Goal: Task Accomplishment & Management: Manage account settings

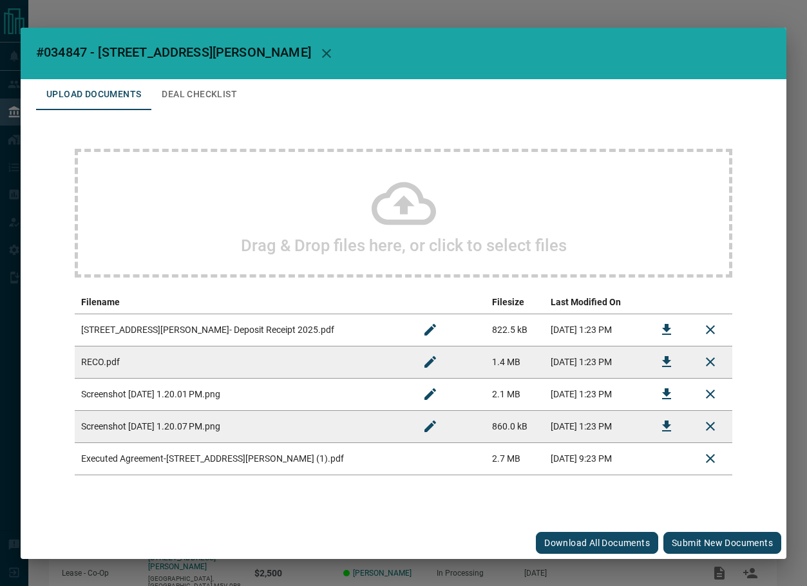
drag, startPoint x: 216, startPoint y: 97, endPoint x: 216, endPoint y: 89, distance: 7.1
click at [216, 97] on button "Deal Checklist" at bounding box center [199, 94] width 96 height 31
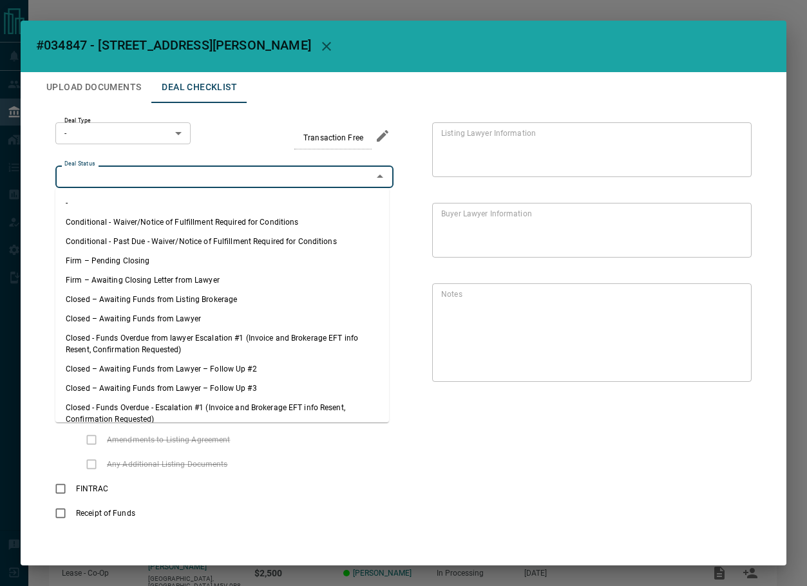
click at [117, 176] on input "Deal Status" at bounding box center [213, 176] width 309 height 14
click at [129, 258] on li "Firm – Pending Closing" at bounding box center [221, 260] width 333 height 19
type input "**********"
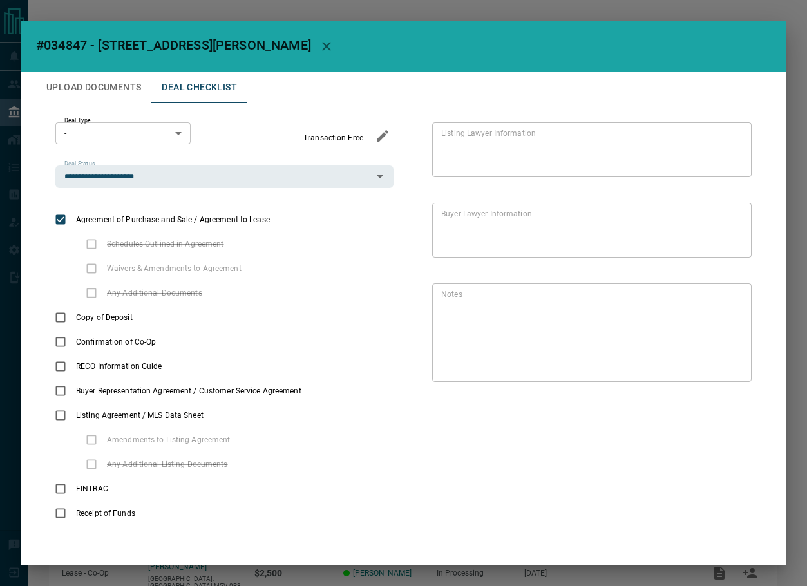
click at [123, 142] on body "Lead Transfers Leads Deals Listings Campaigns Quota Rules Agent Quotas Admin Mo…" at bounding box center [403, 340] width 807 height 680
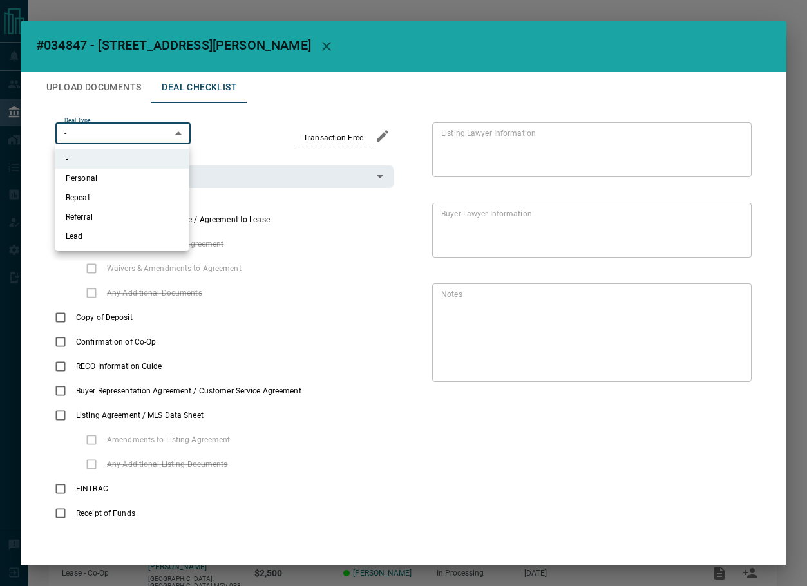
click at [103, 239] on li "Lead" at bounding box center [121, 236] width 133 height 19
type input "*"
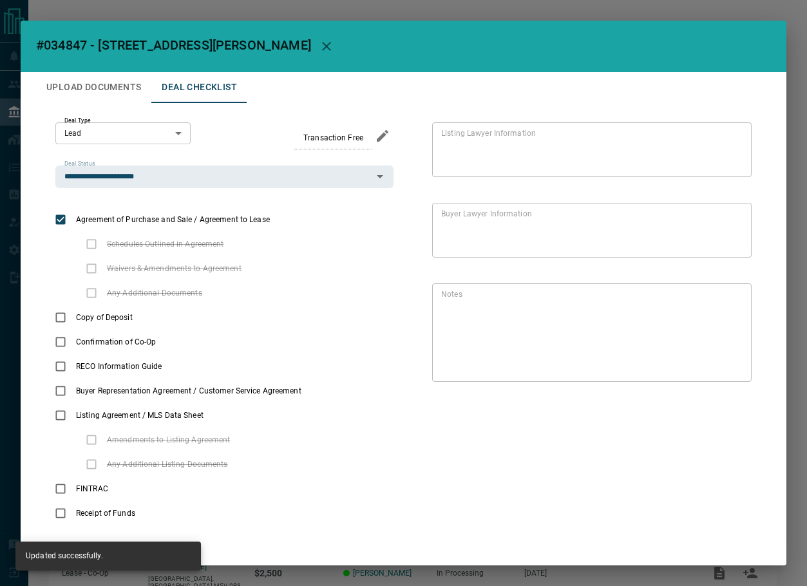
click at [110, 105] on div "**********" at bounding box center [403, 324] width 735 height 442
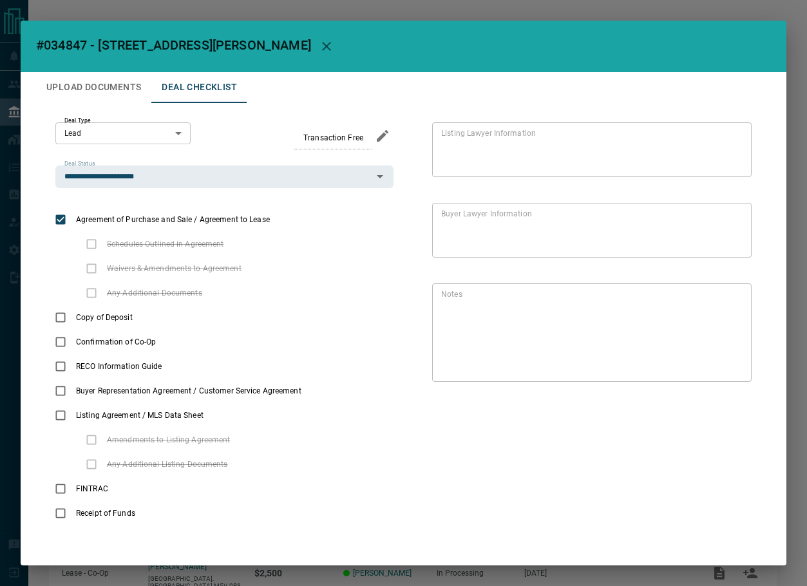
click at [116, 89] on button "Upload Documents" at bounding box center [93, 87] width 115 height 31
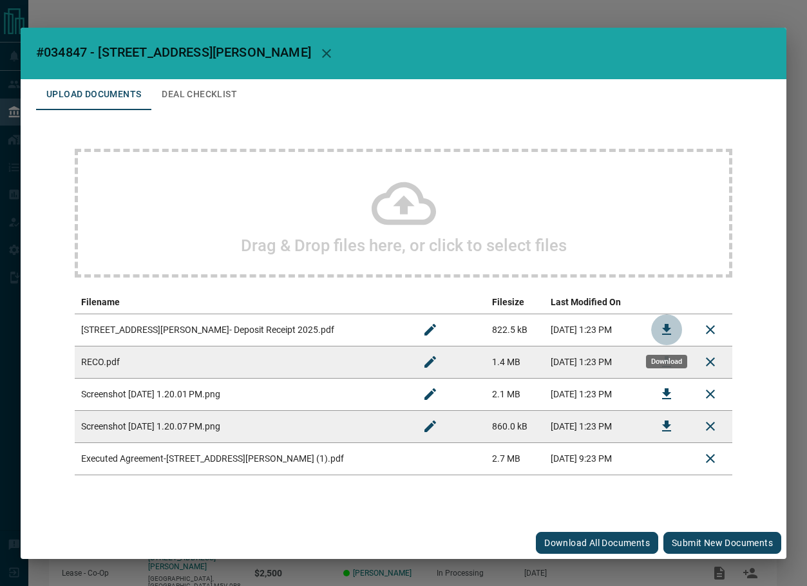
click at [674, 330] on button "Download" at bounding box center [666, 329] width 31 height 31
click at [660, 360] on icon "Download" at bounding box center [666, 361] width 15 height 15
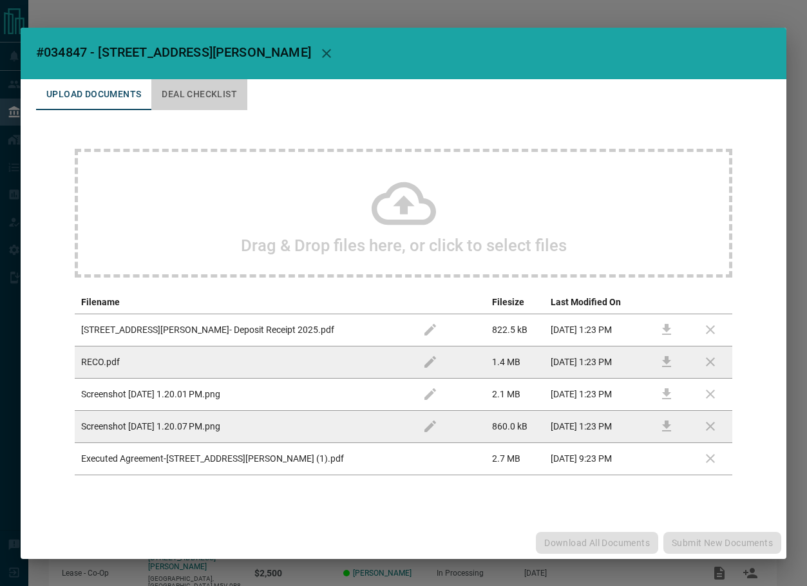
click at [234, 98] on button "Deal Checklist" at bounding box center [199, 94] width 96 height 31
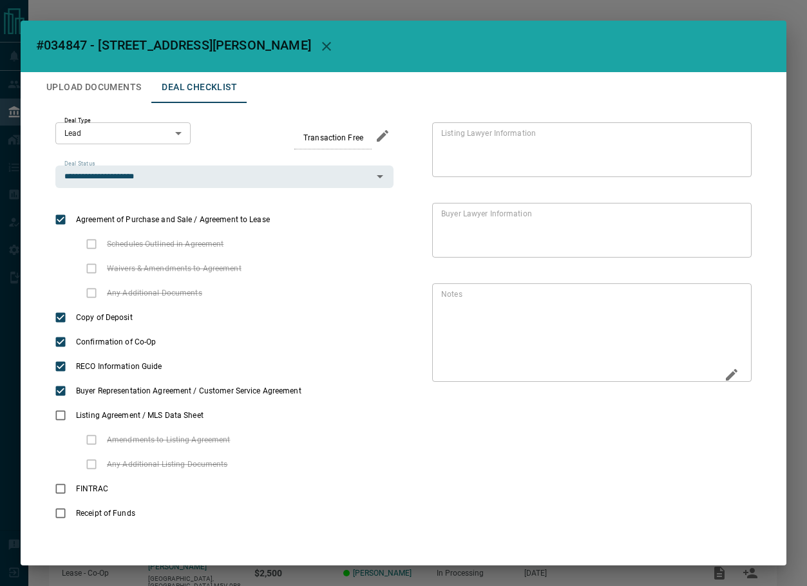
click at [724, 371] on icon "Edit" at bounding box center [731, 374] width 15 height 15
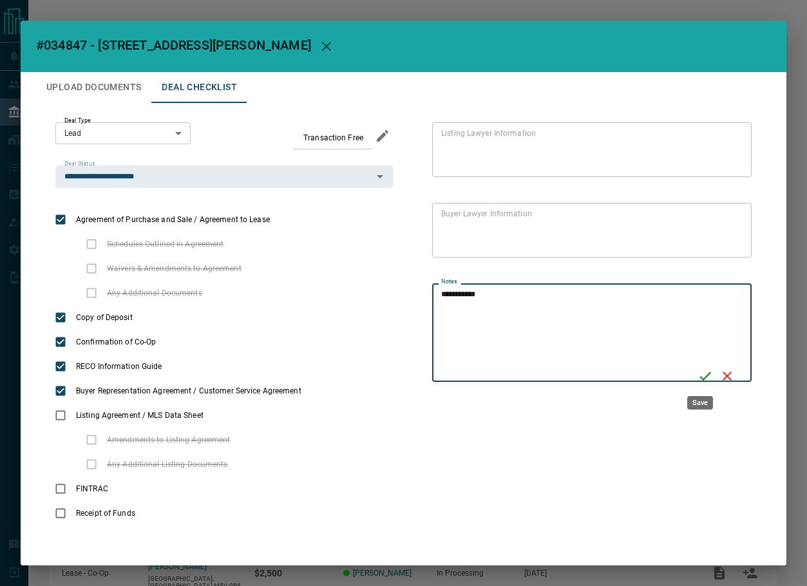
type textarea "**********"
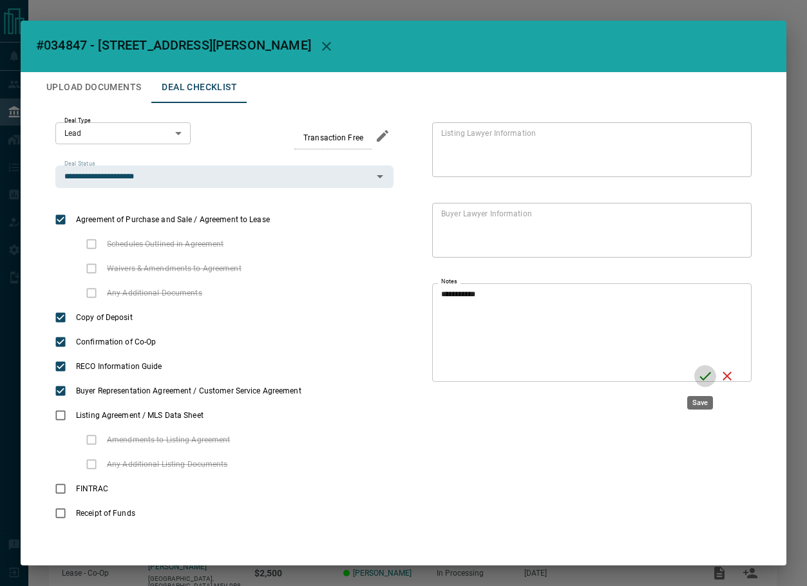
click at [707, 369] on icon "Save" at bounding box center [704, 375] width 15 height 15
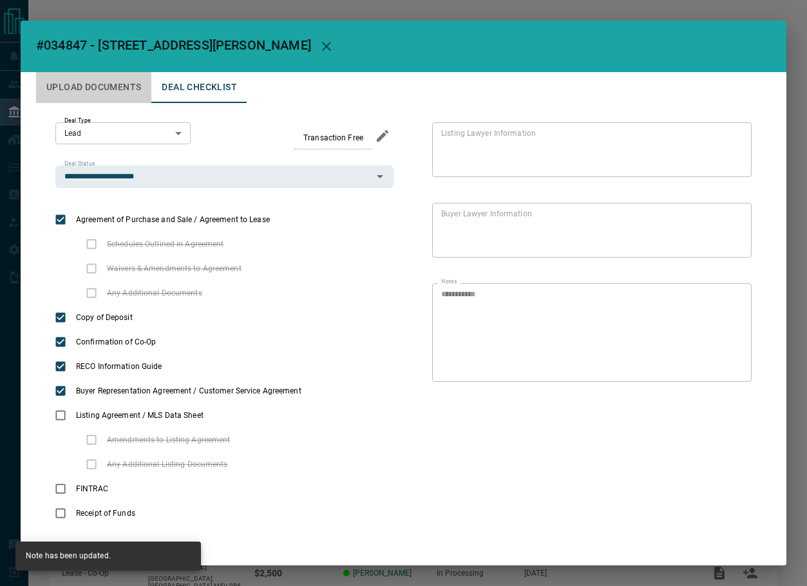
click at [138, 91] on button "Upload Documents" at bounding box center [93, 87] width 115 height 31
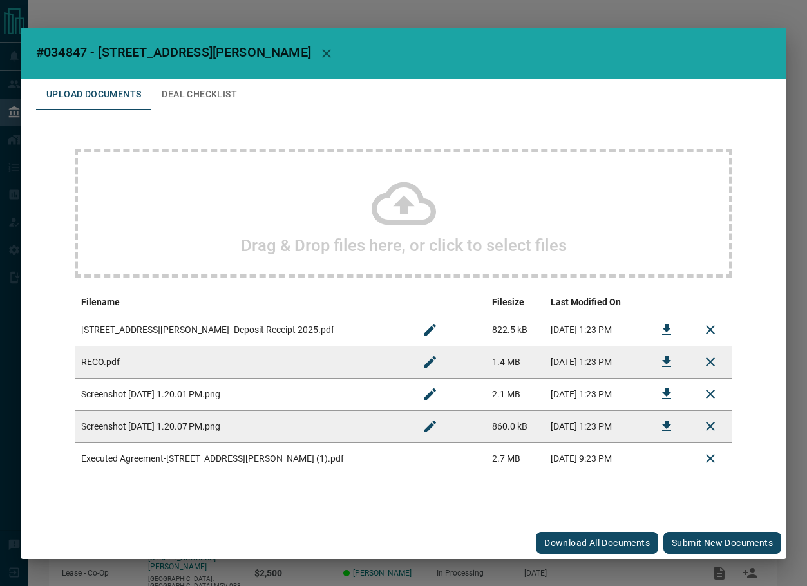
click at [221, 180] on div "Drag & Drop files here, or click to select files" at bounding box center [403, 213] width 657 height 129
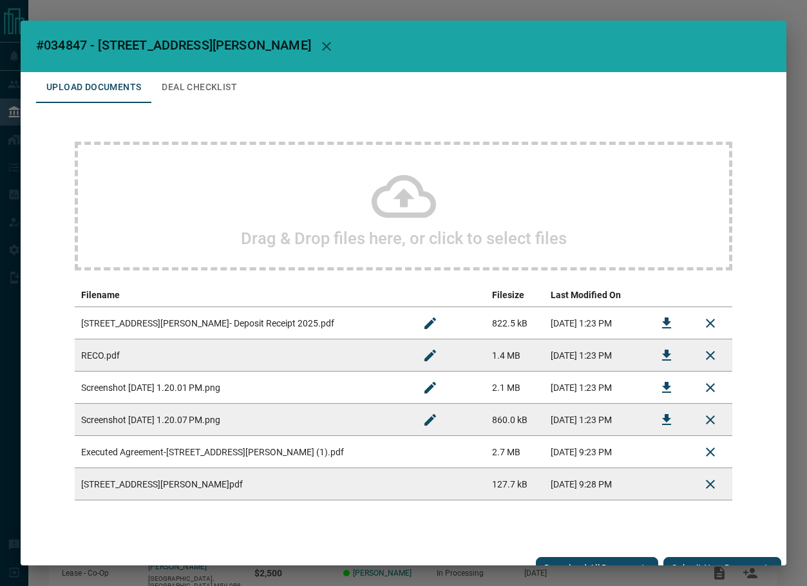
scroll to position [19, 0]
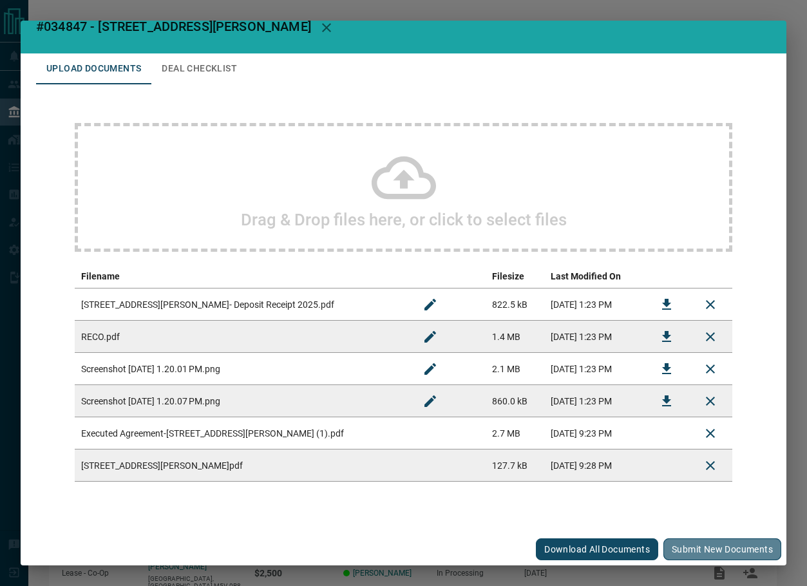
click at [721, 551] on button "Submit new documents" at bounding box center [722, 549] width 118 height 22
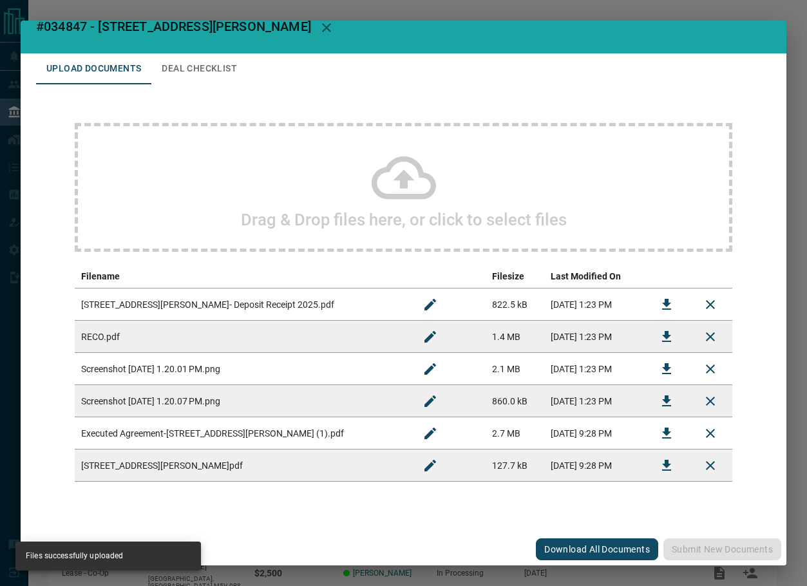
click at [187, 68] on button "Deal Checklist" at bounding box center [199, 68] width 96 height 31
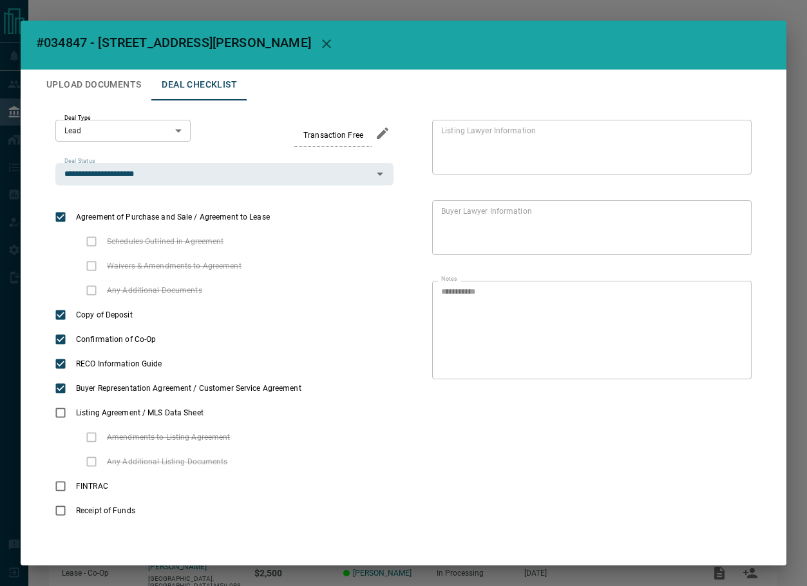
scroll to position [3, 0]
